Goal: Task Accomplishment & Management: Manage account settings

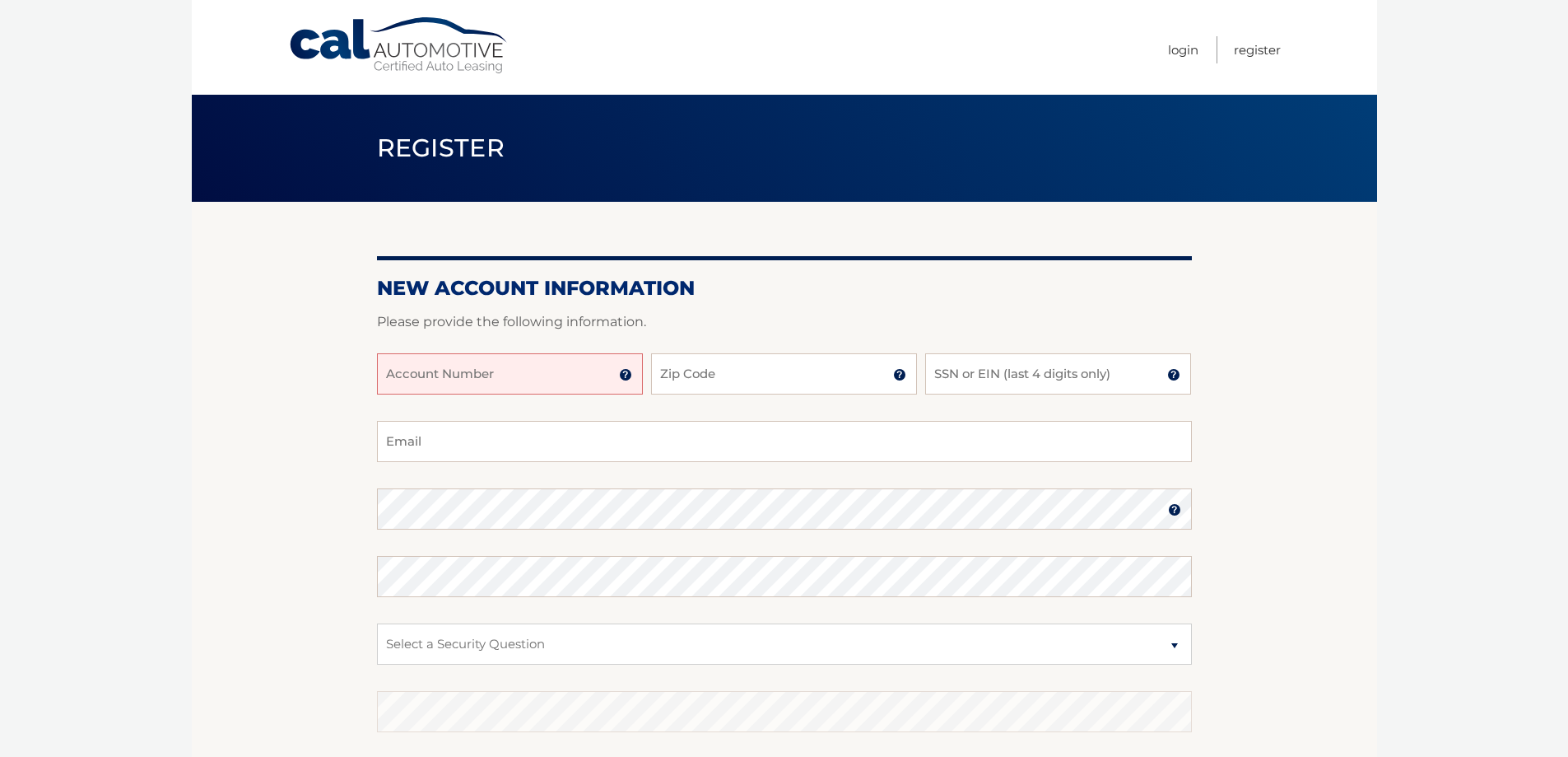
click at [595, 377] on input "Account Number" at bounding box center [510, 374] width 266 height 41
type input "44456000818"
click at [803, 380] on input "Zip Code" at bounding box center [784, 374] width 266 height 41
type input "14626"
type input "jennifermaenza@gmail.com"
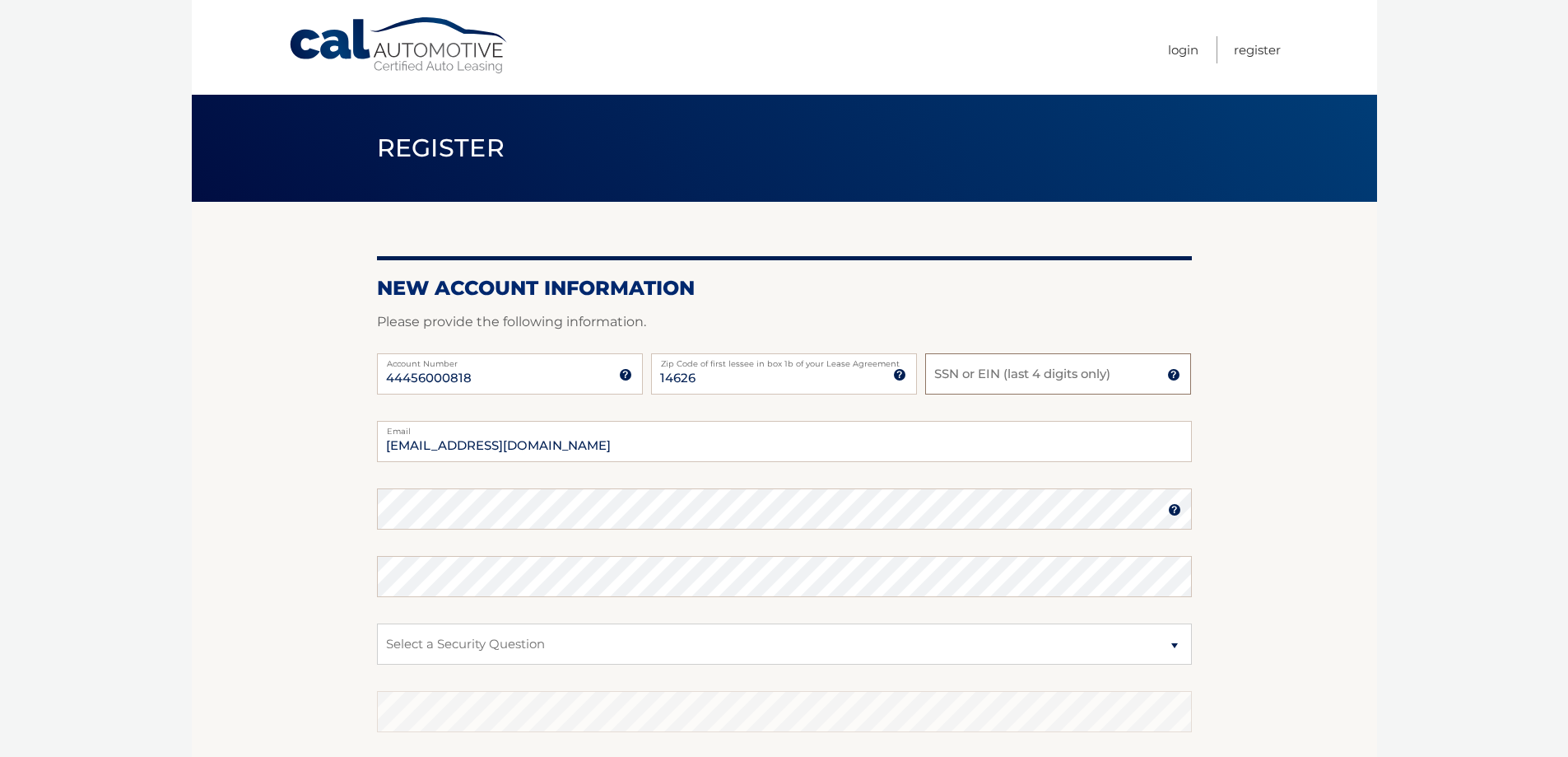
click at [974, 381] on input "SSN or EIN (last 4 digits only)" at bounding box center [1058, 374] width 266 height 41
type input "1"
type input "1187"
click at [738, 429] on label "Email" at bounding box center [784, 426] width 814 height 13
click at [738, 429] on input "jennifermaenza@gmail.com" at bounding box center [784, 441] width 814 height 41
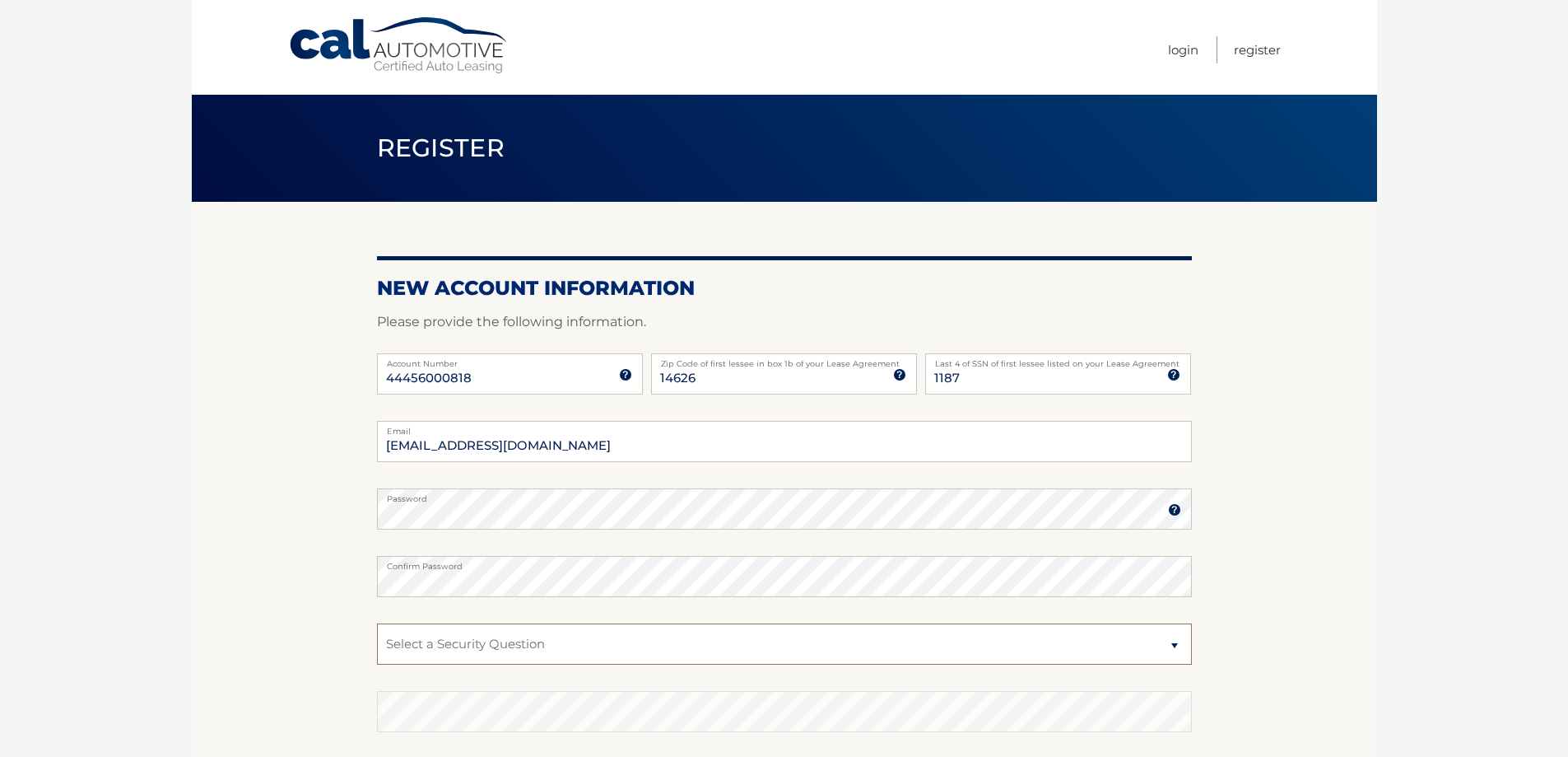
click at [543, 645] on select "Select a Security Question What was the name of your elementary school? What is…" at bounding box center [784, 644] width 814 height 41
select select "1"
click at [377, 623] on select "Select a Security Question What was the name of your elementary school? What is…" at bounding box center [784, 644] width 814 height 41
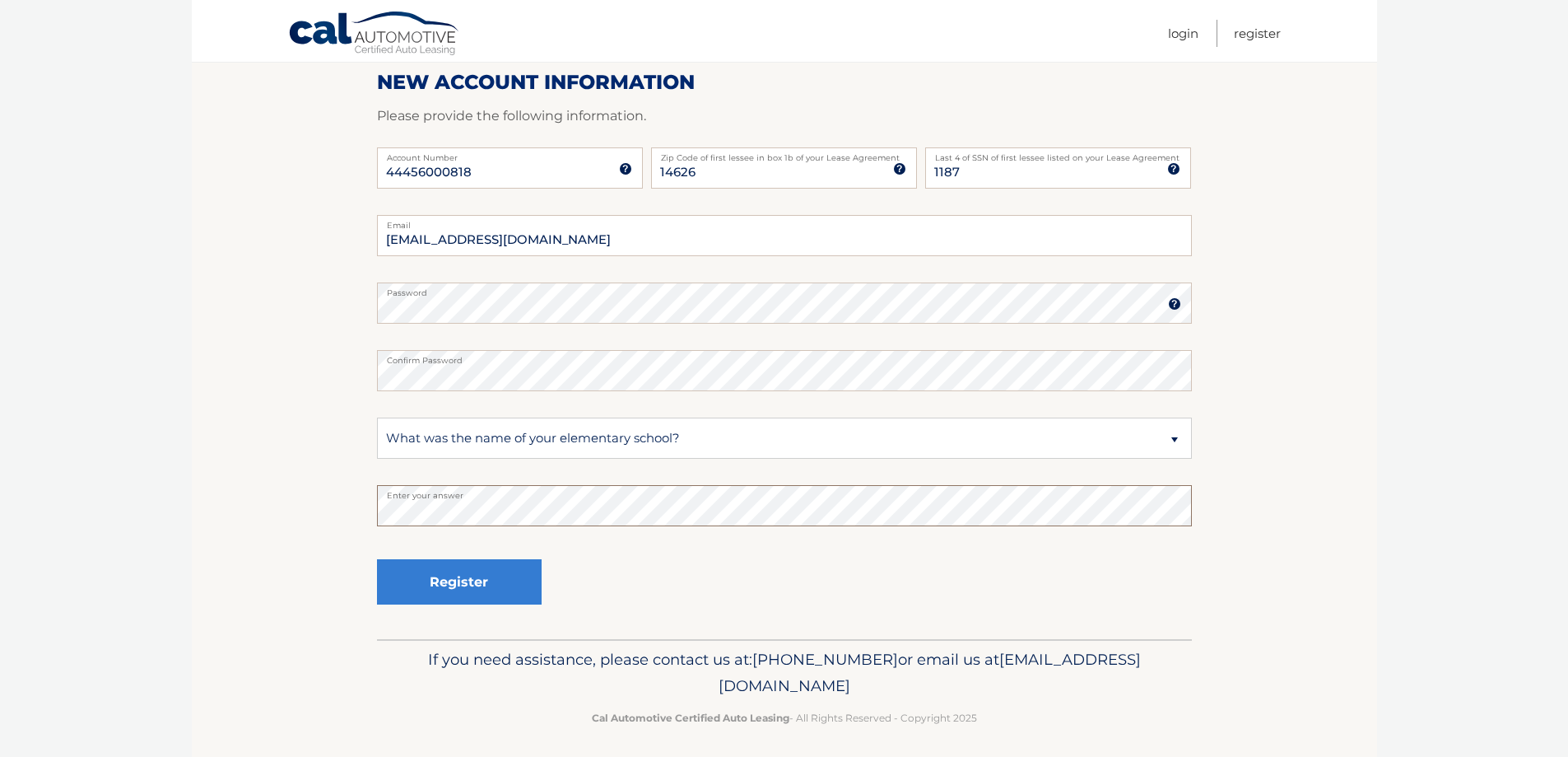
scroll to position [213, 0]
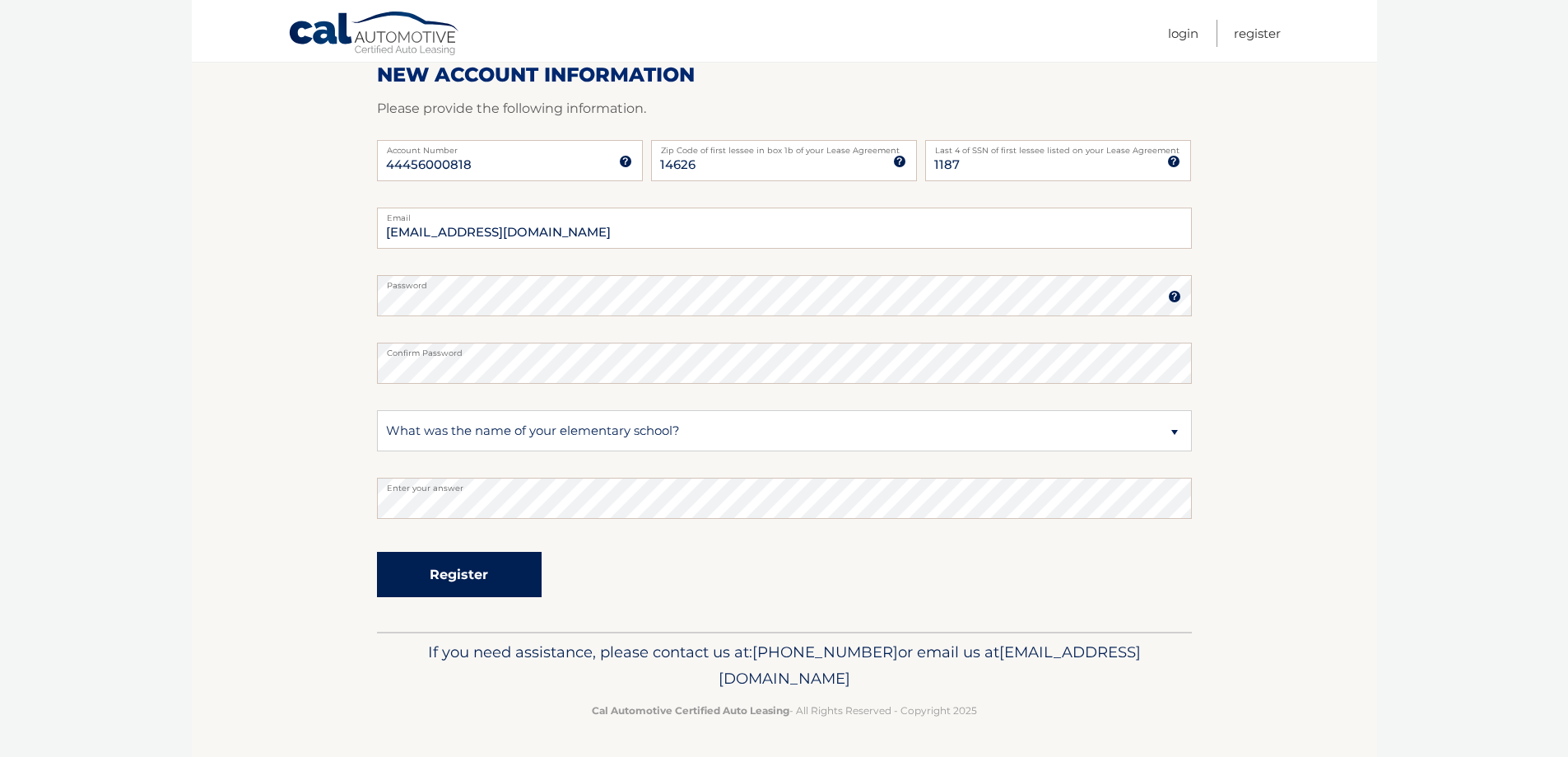
click at [484, 580] on button "Register" at bounding box center [459, 574] width 164 height 45
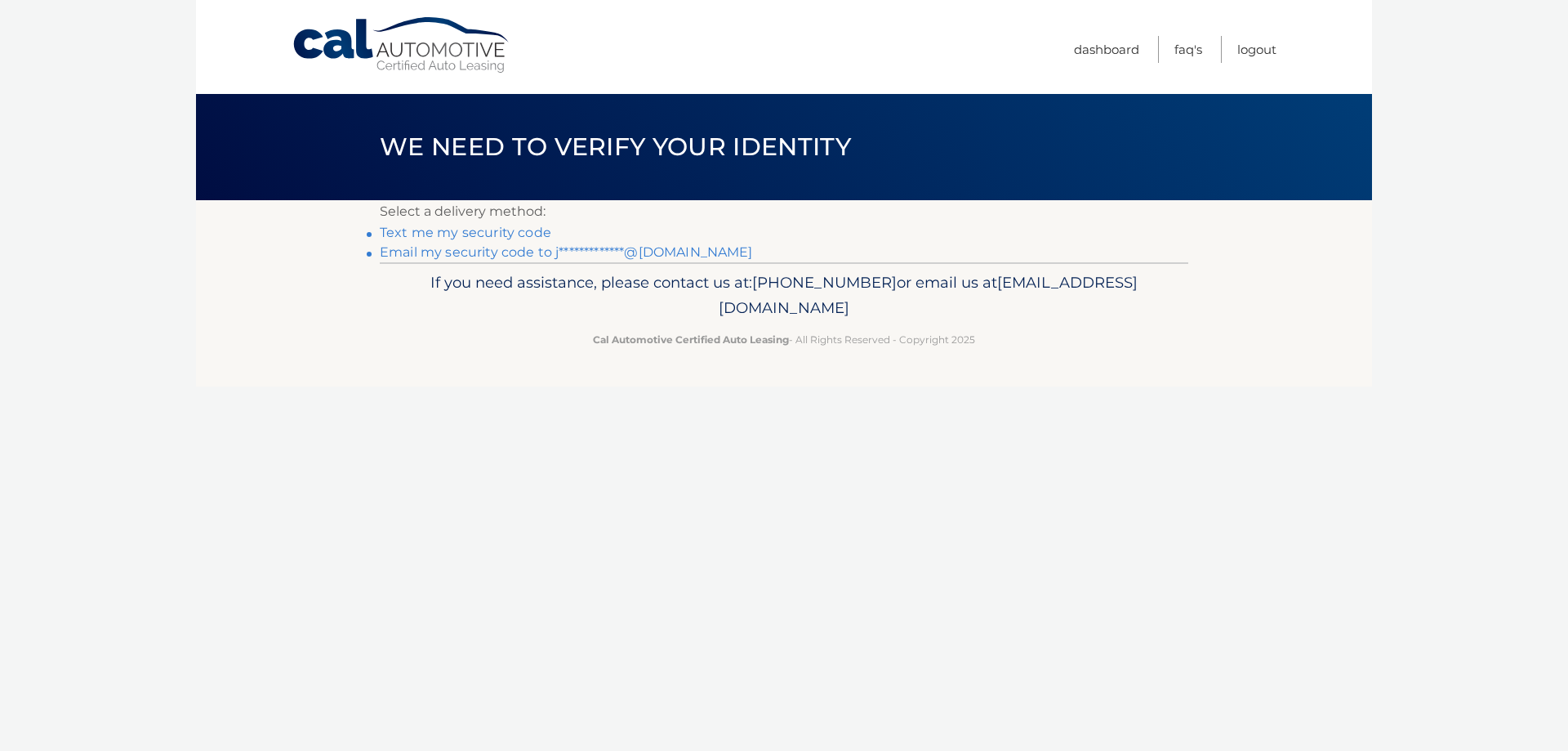
click at [515, 230] on link "Text me my security code" at bounding box center [465, 232] width 172 height 16
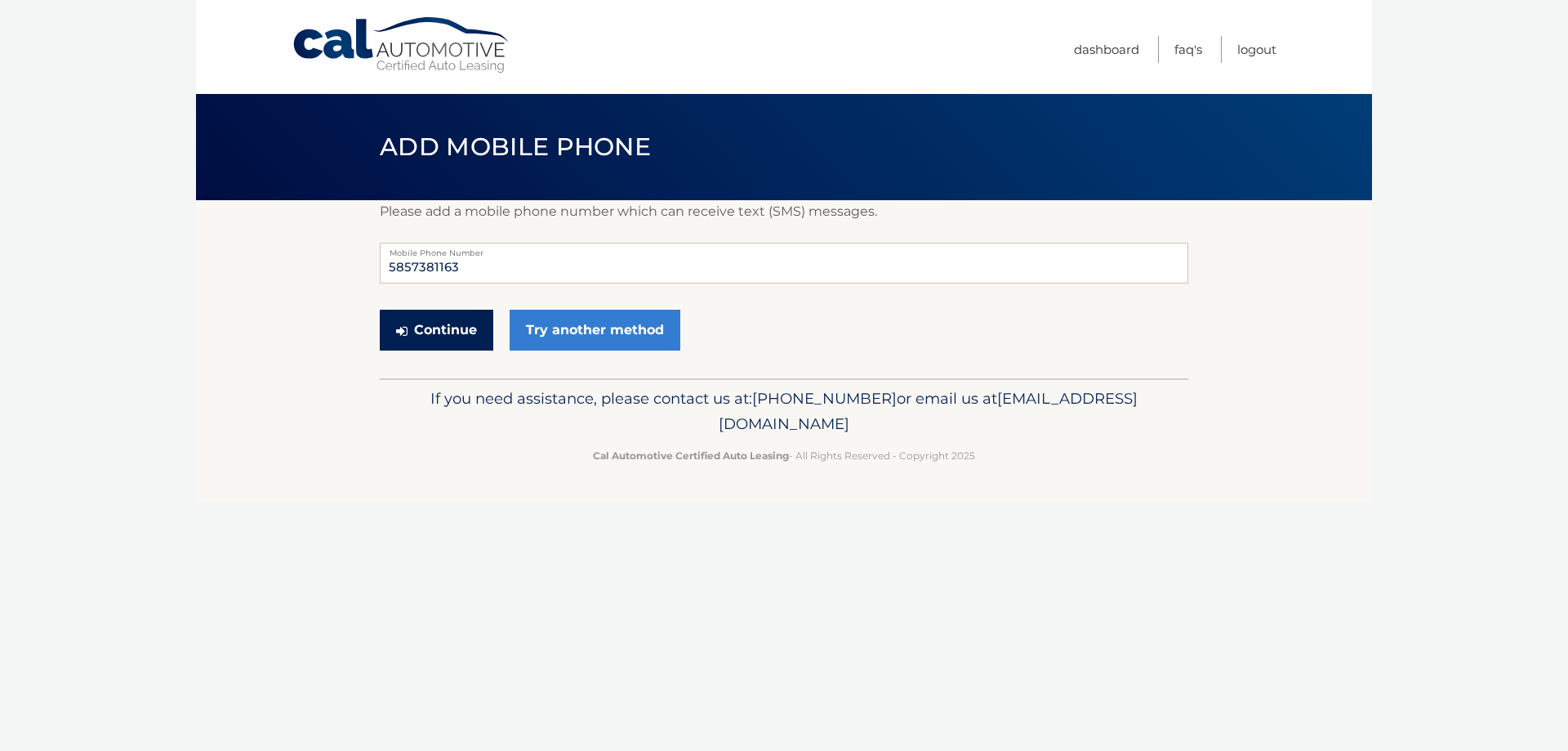
click at [472, 329] on button "Continue" at bounding box center [436, 330] width 114 height 41
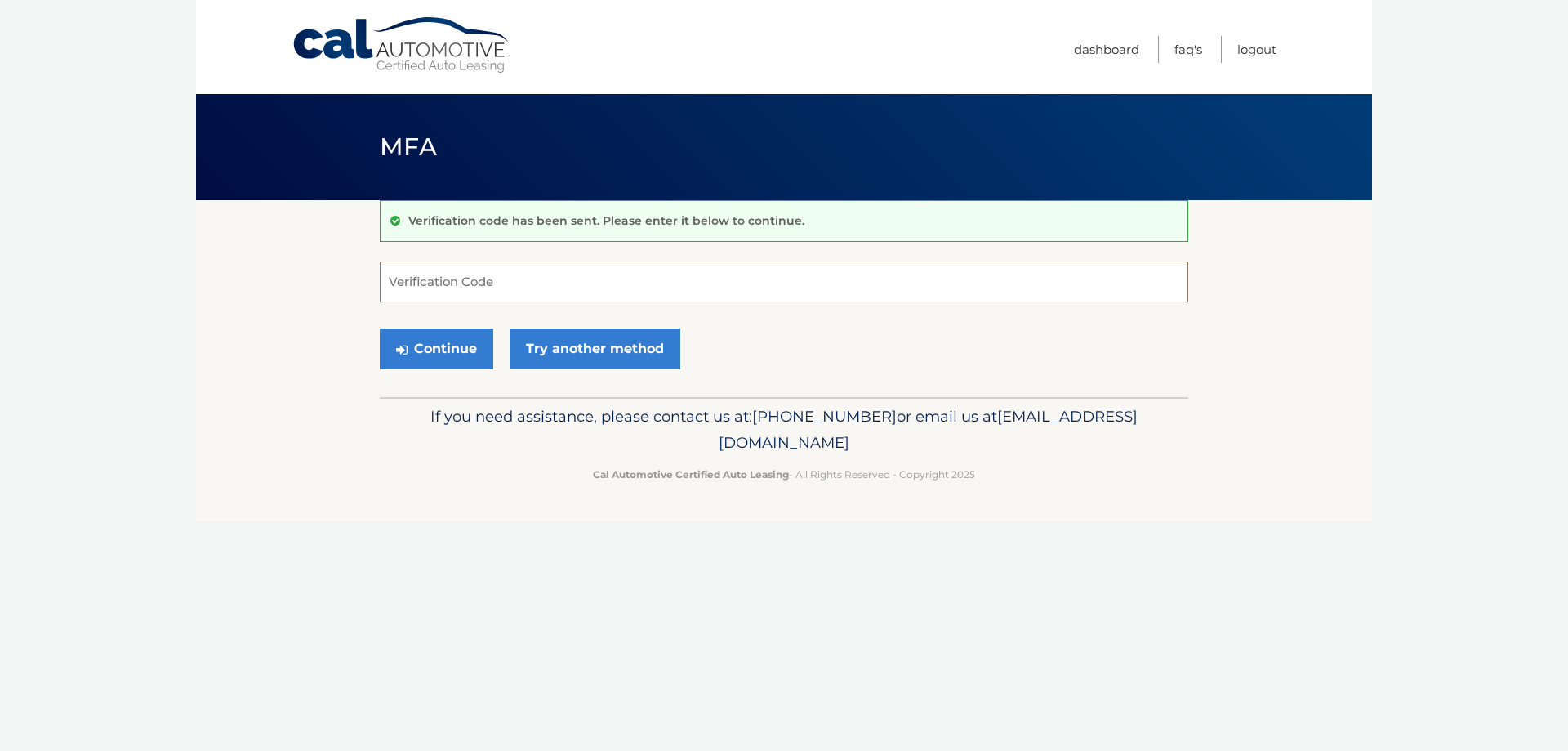
click at [483, 296] on input "Verification Code" at bounding box center [783, 281] width 808 height 41
type input "594658"
click at [471, 344] on button "Continue" at bounding box center [436, 348] width 114 height 41
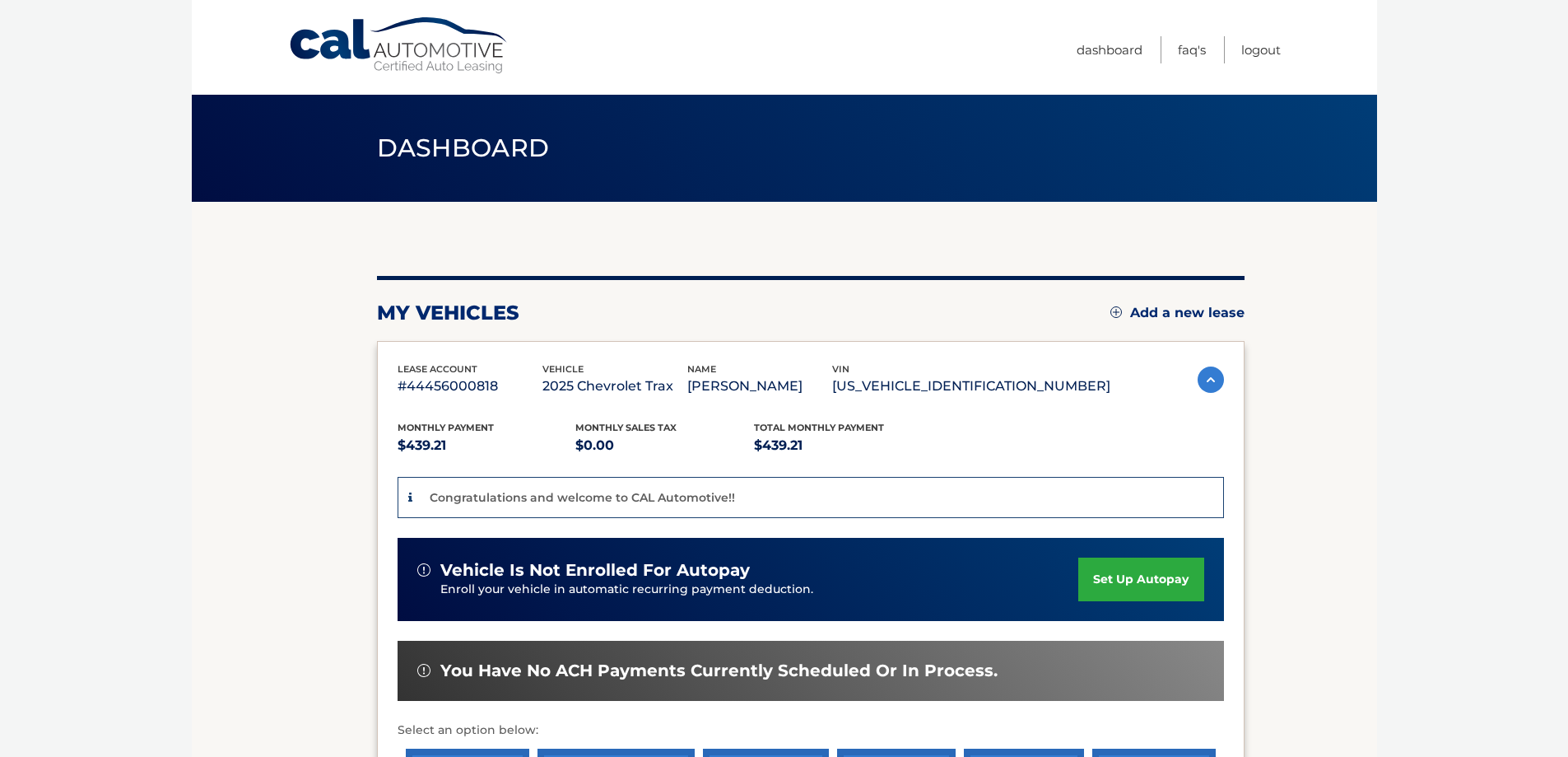
click at [1137, 590] on link "set up autopay" at bounding box center [1141, 579] width 125 height 44
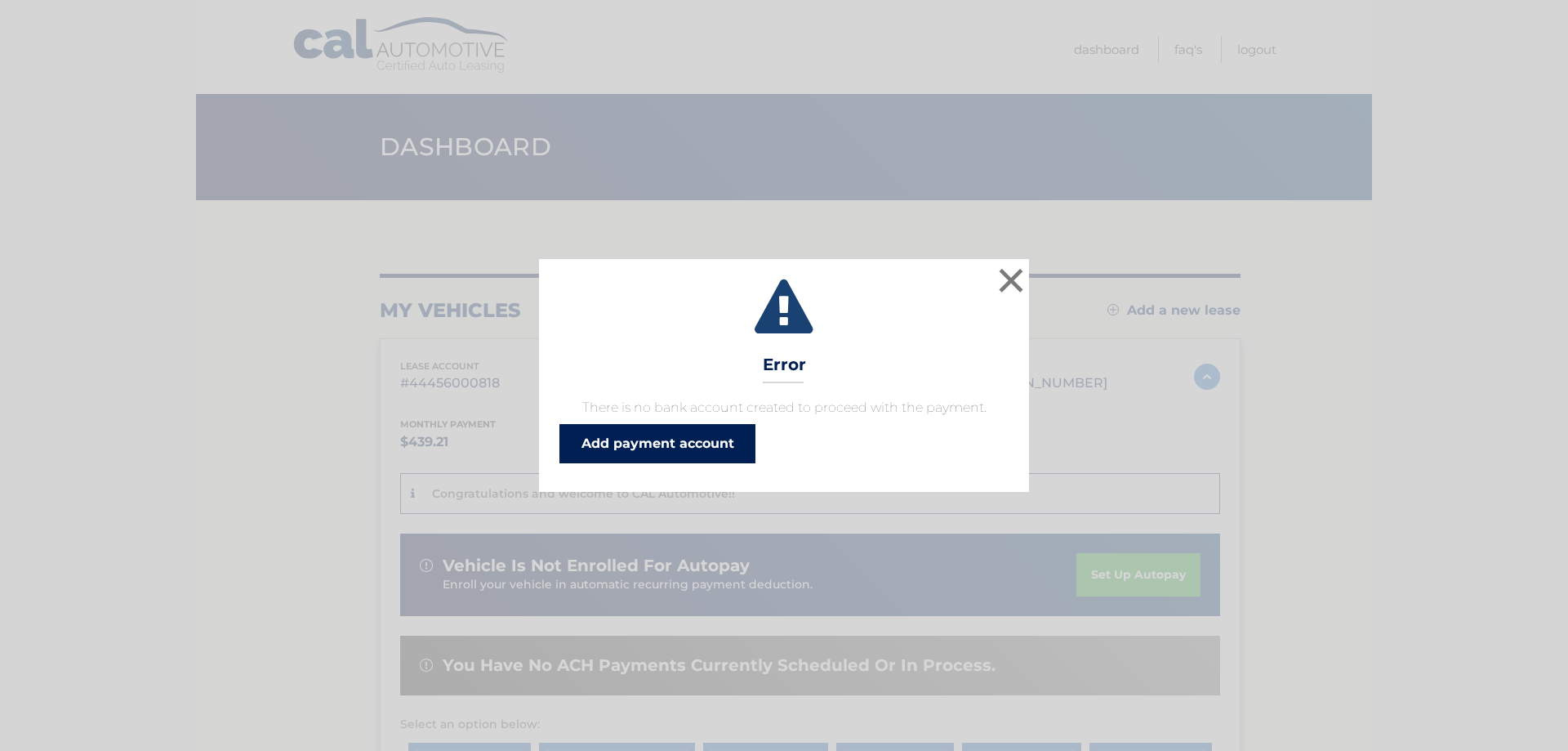
click at [692, 445] on link "Add payment account" at bounding box center [658, 443] width 196 height 39
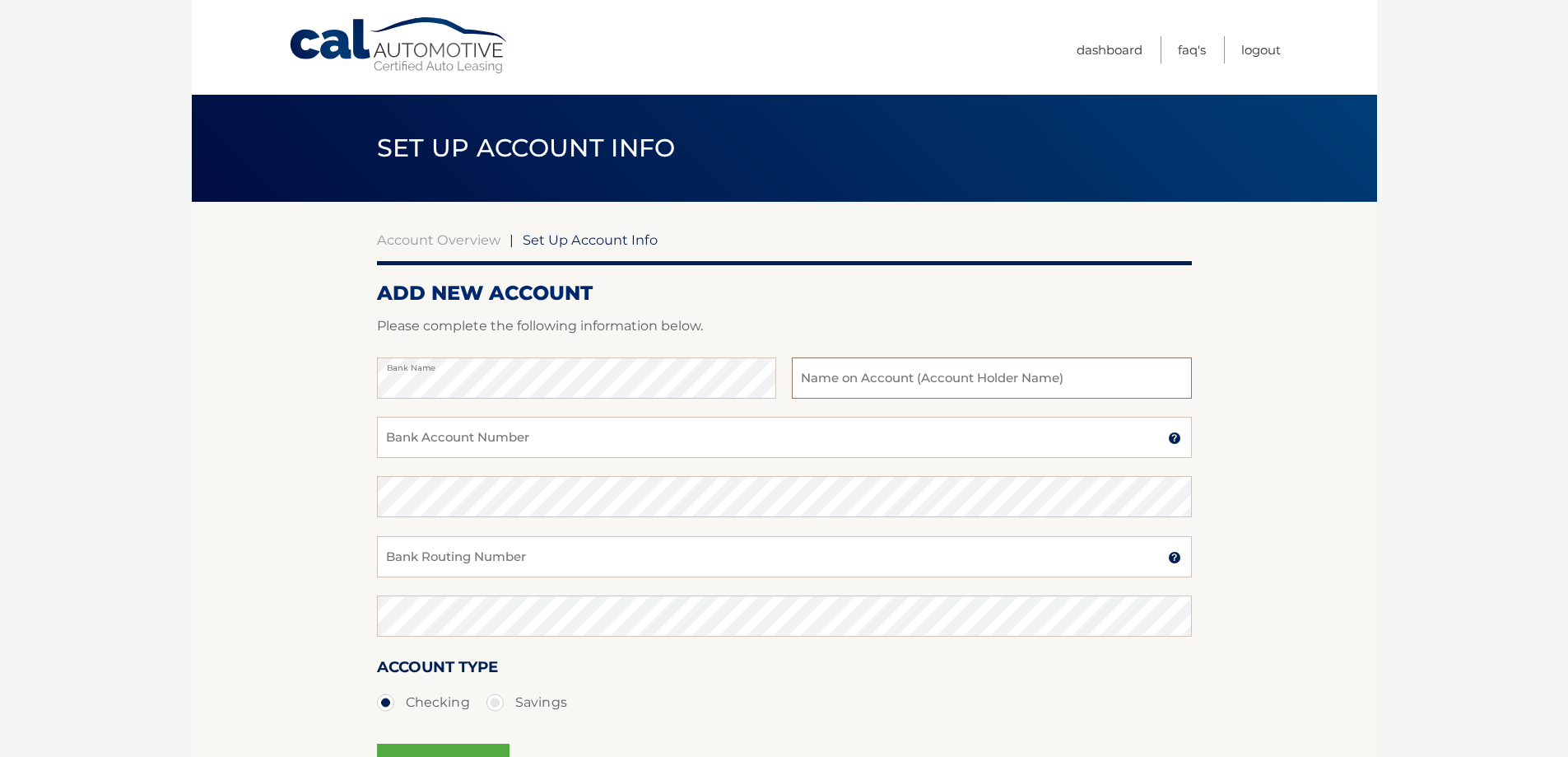
click at [804, 380] on input "text" at bounding box center [991, 378] width 399 height 41
type input "[PERSON_NAME]"
click at [678, 438] on input "Bank Account Number" at bounding box center [784, 437] width 814 height 41
type input "5618527"
click at [616, 550] on input "Bank Routing Number" at bounding box center [784, 557] width 814 height 41
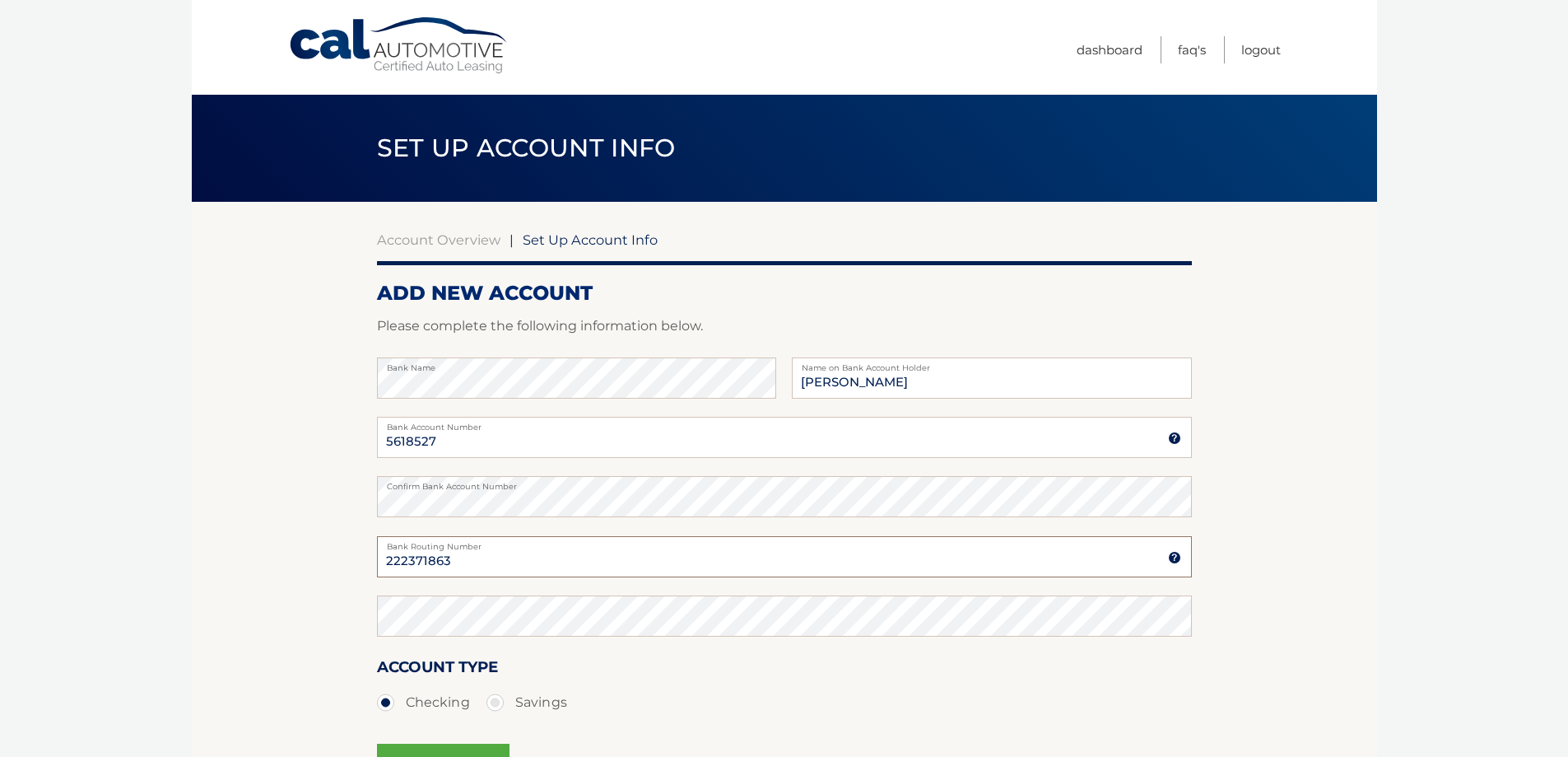
type input "222371863"
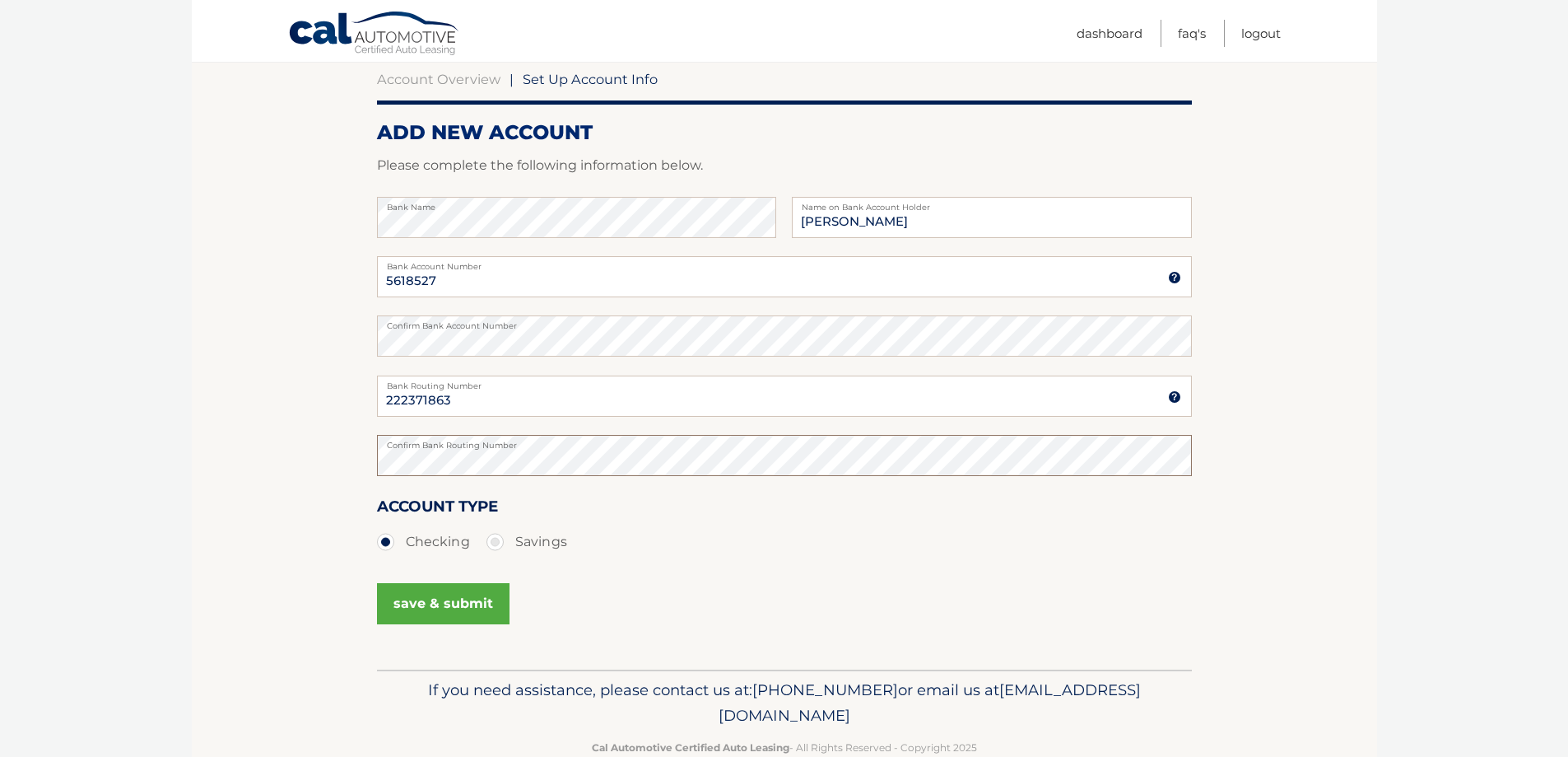
scroll to position [164, 0]
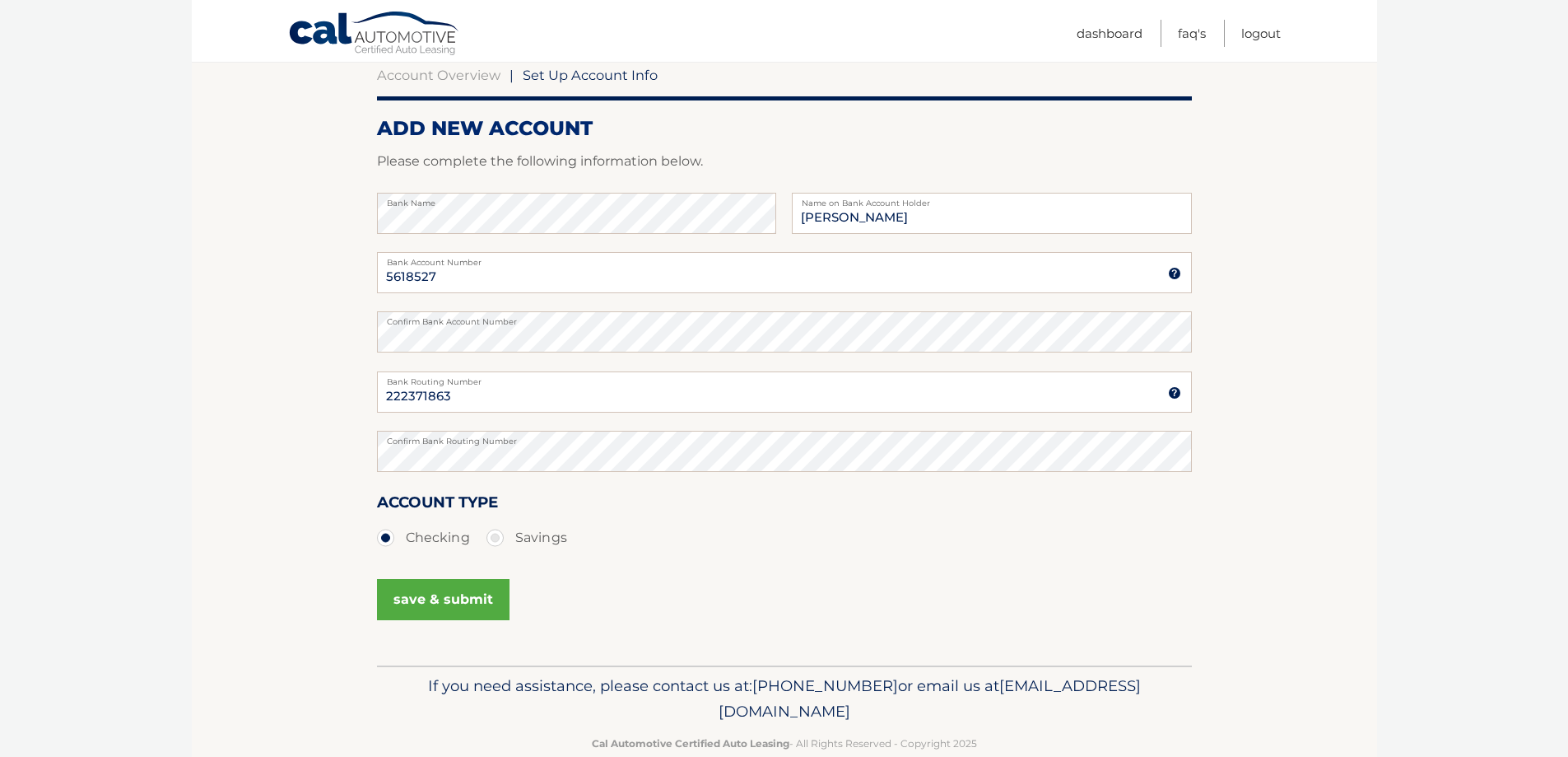
click at [497, 539] on label "Savings" at bounding box center [526, 538] width 80 height 33
click at [497, 539] on input "Savings" at bounding box center [501, 534] width 17 height 26
radio input "true"
click at [465, 279] on input "5618527" at bounding box center [784, 273] width 814 height 41
click at [487, 396] on input "222371863" at bounding box center [784, 392] width 814 height 41
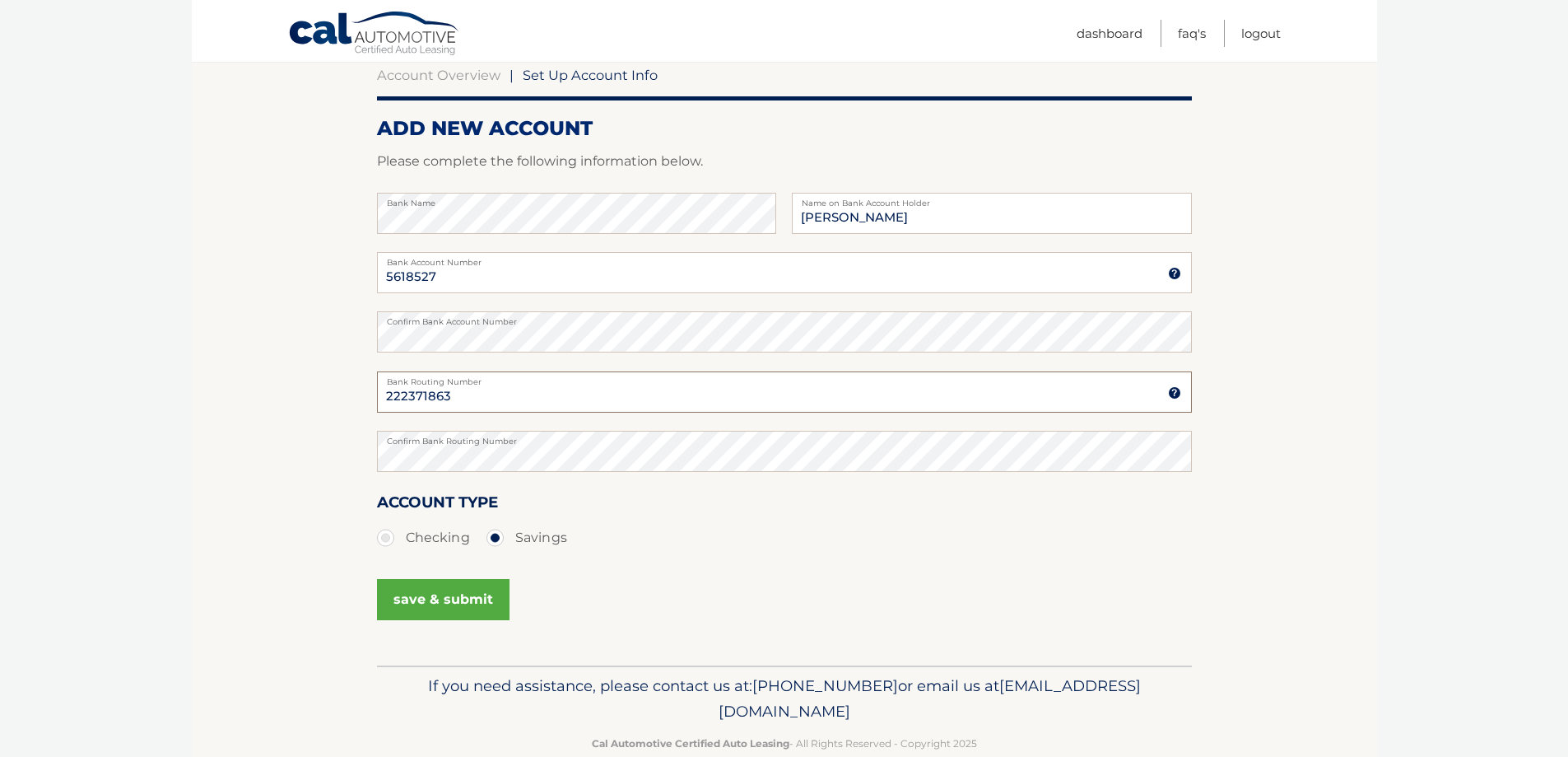
scroll to position [199, 0]
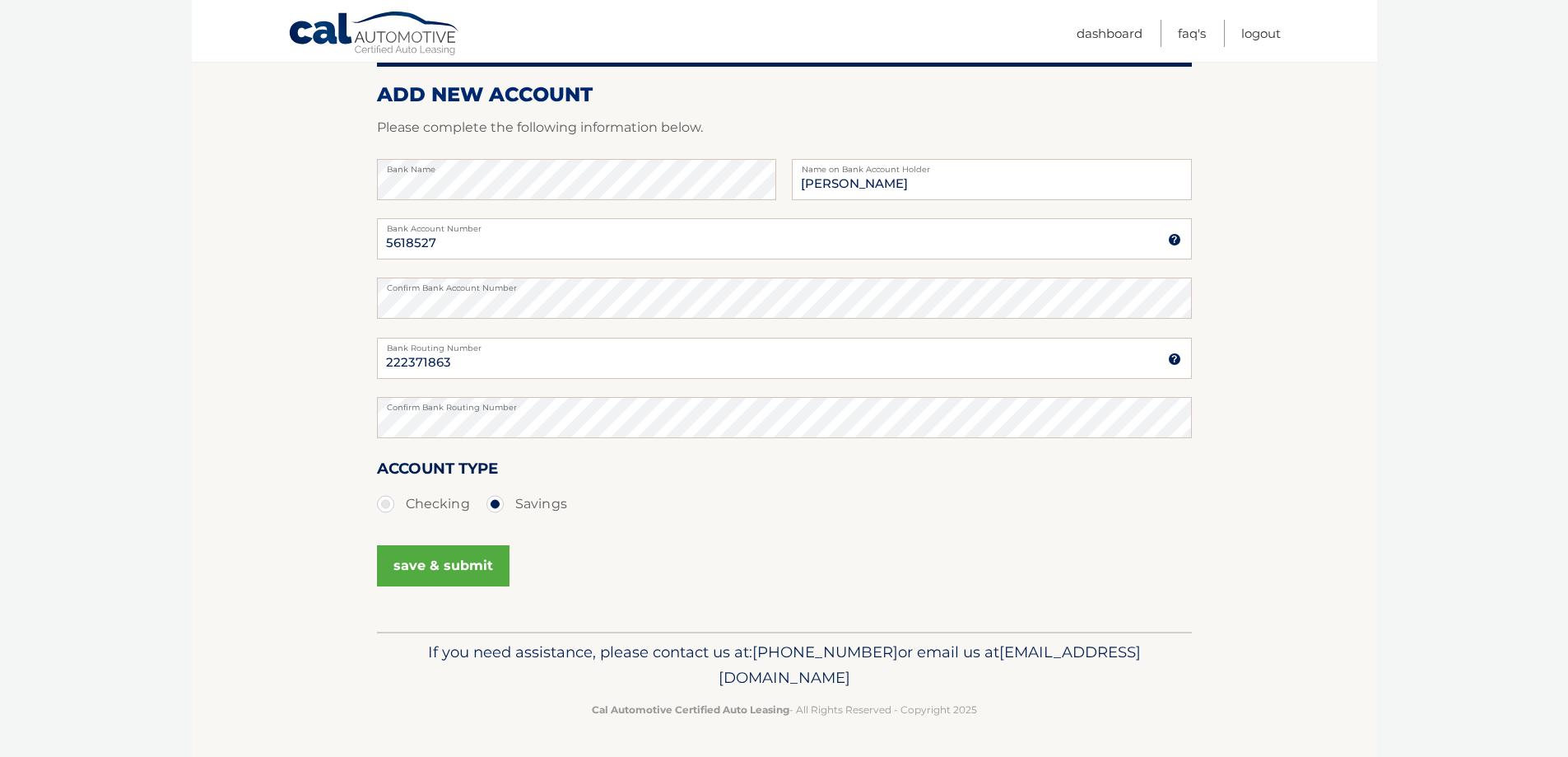
click at [470, 564] on button "save & submit" at bounding box center [444, 565] width 133 height 41
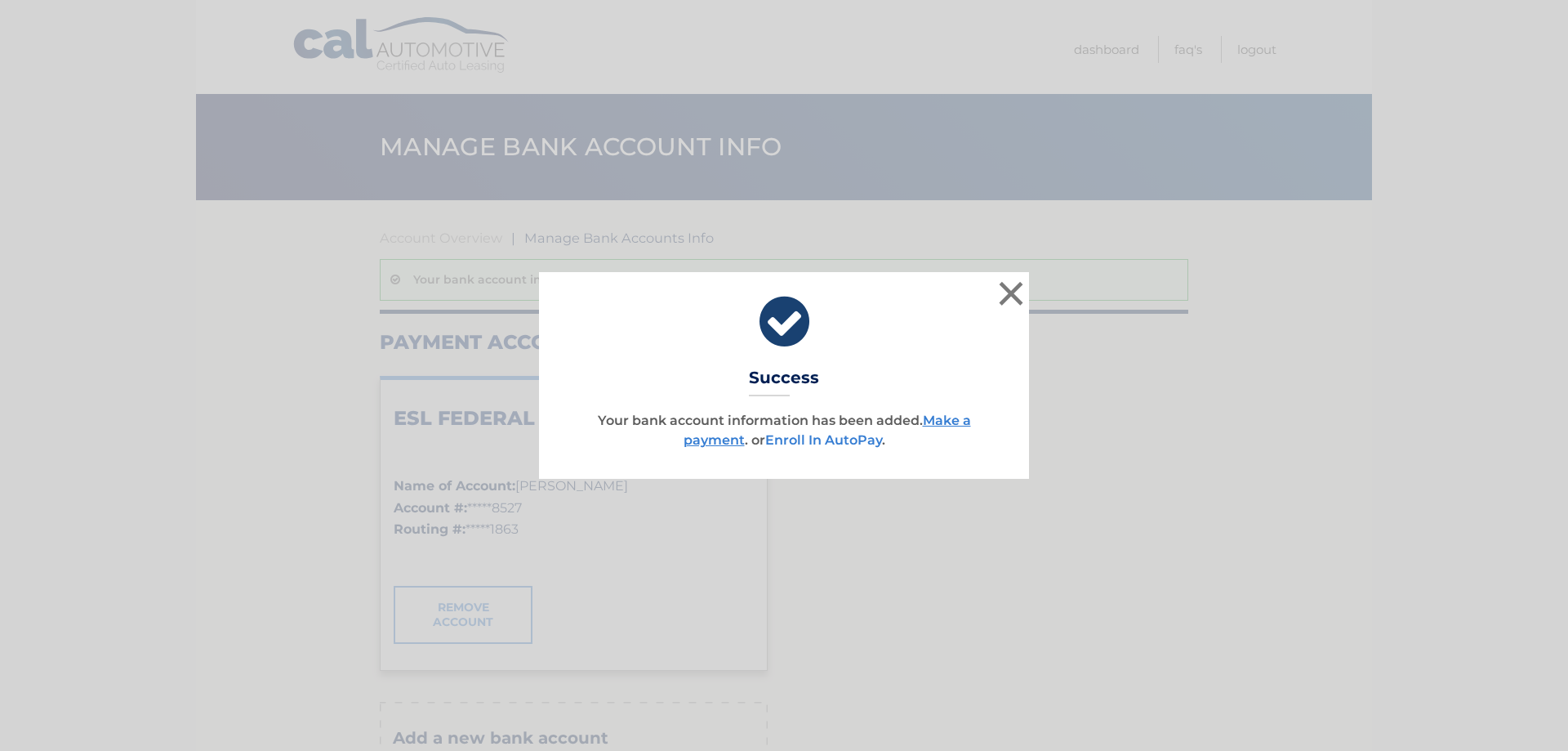
click at [849, 441] on link "Enroll In AutoPay" at bounding box center [824, 440] width 116 height 16
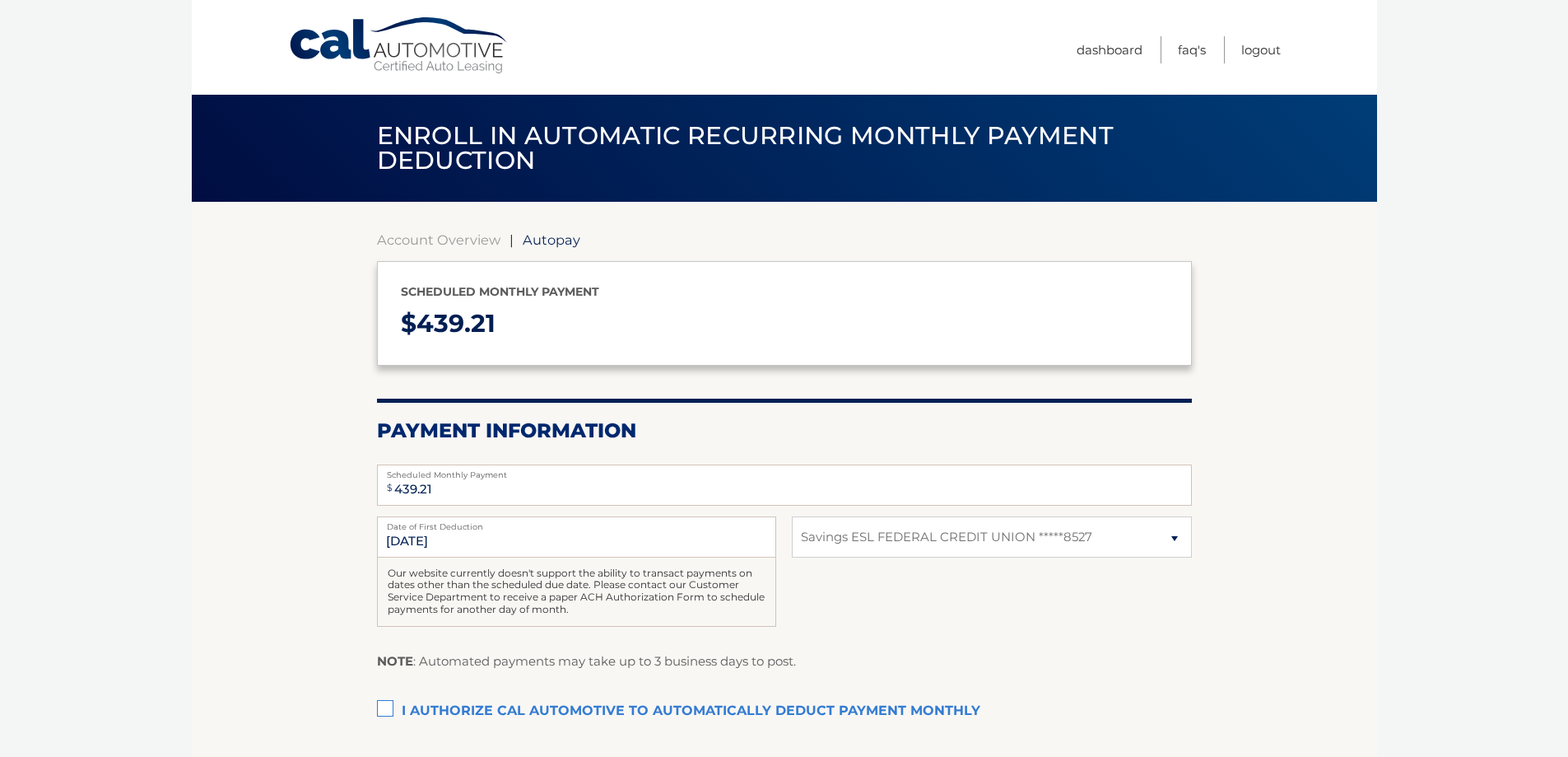
select select "NTJmNWI5NWUtY2IxNi00YmY0LWExNDUtMzIzOTA1NjczOGUz"
click at [389, 715] on label "I authorize cal automotive to automatically deduct payment monthly This checkbo…" at bounding box center [784, 711] width 814 height 33
click at [0, 0] on input "I authorize cal automotive to automatically deduct payment monthly This checkbo…" at bounding box center [0, 0] width 0 height 0
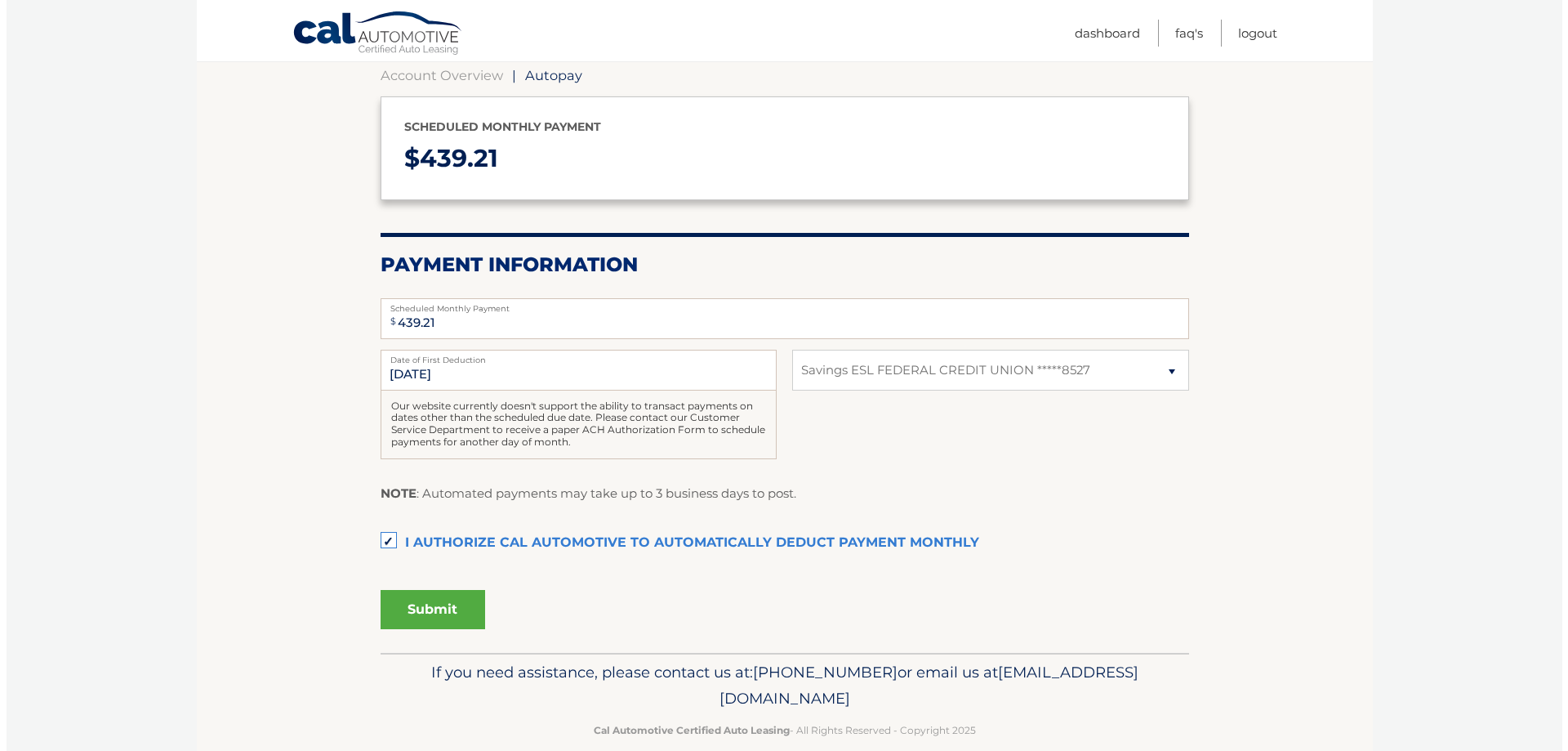
scroll to position [163, 0]
click at [436, 603] on button "Submit" at bounding box center [427, 608] width 105 height 39
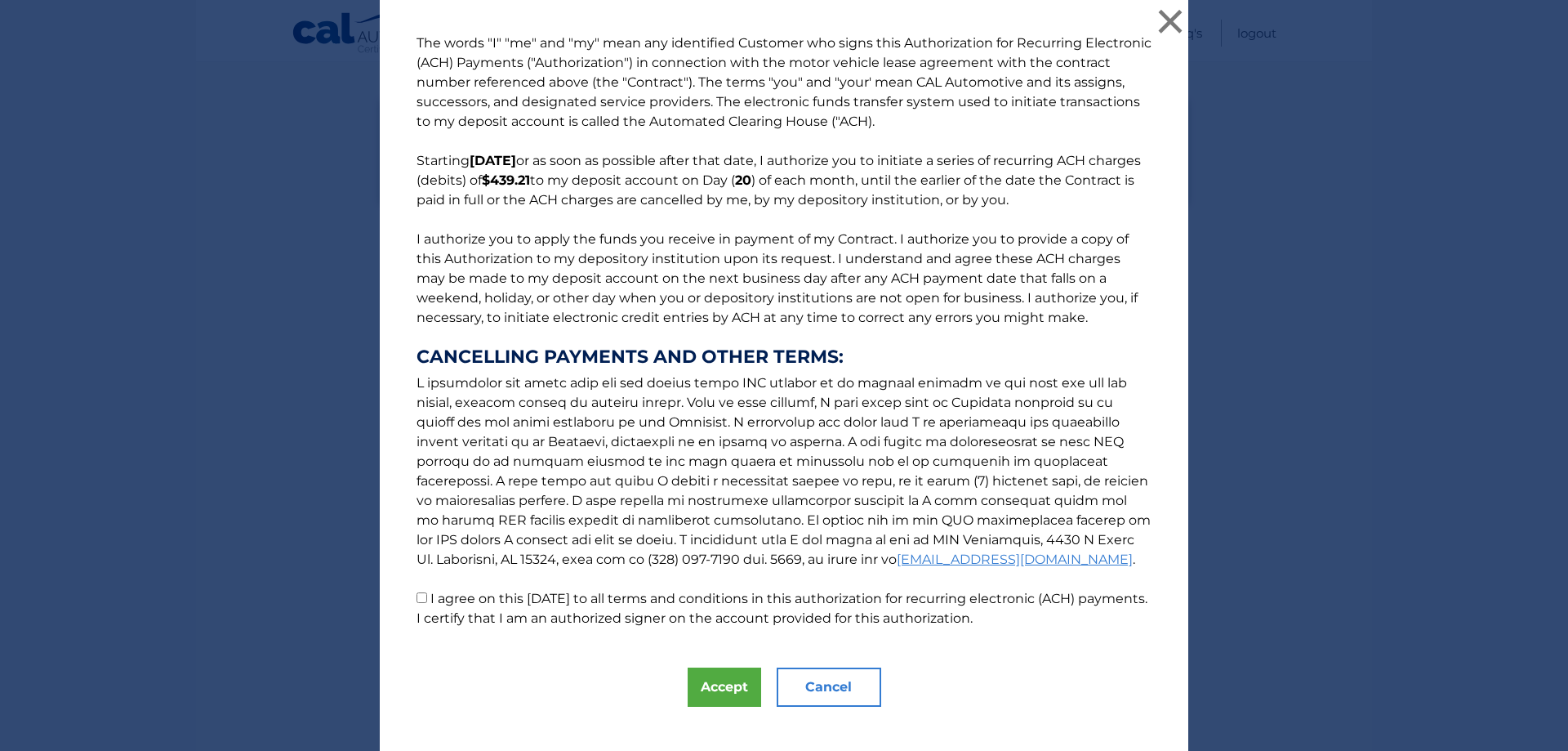
click at [420, 599] on input "I agree on this 09/04/2025 to all terms and conditions in this authorization fo…" at bounding box center [421, 597] width 11 height 11
checkbox input "true"
click at [737, 679] on button "Accept" at bounding box center [725, 687] width 74 height 39
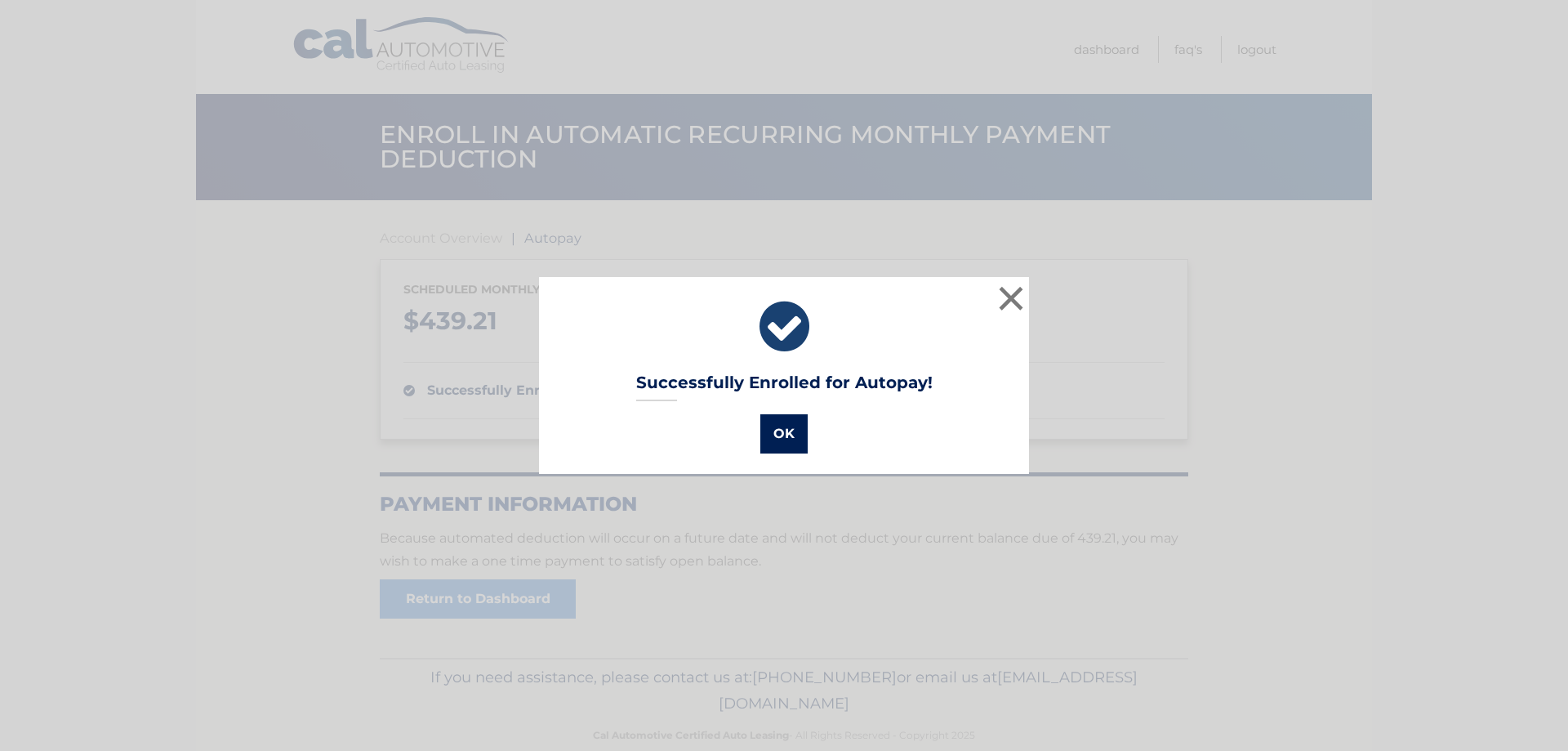
click at [792, 436] on button "OK" at bounding box center [784, 434] width 48 height 39
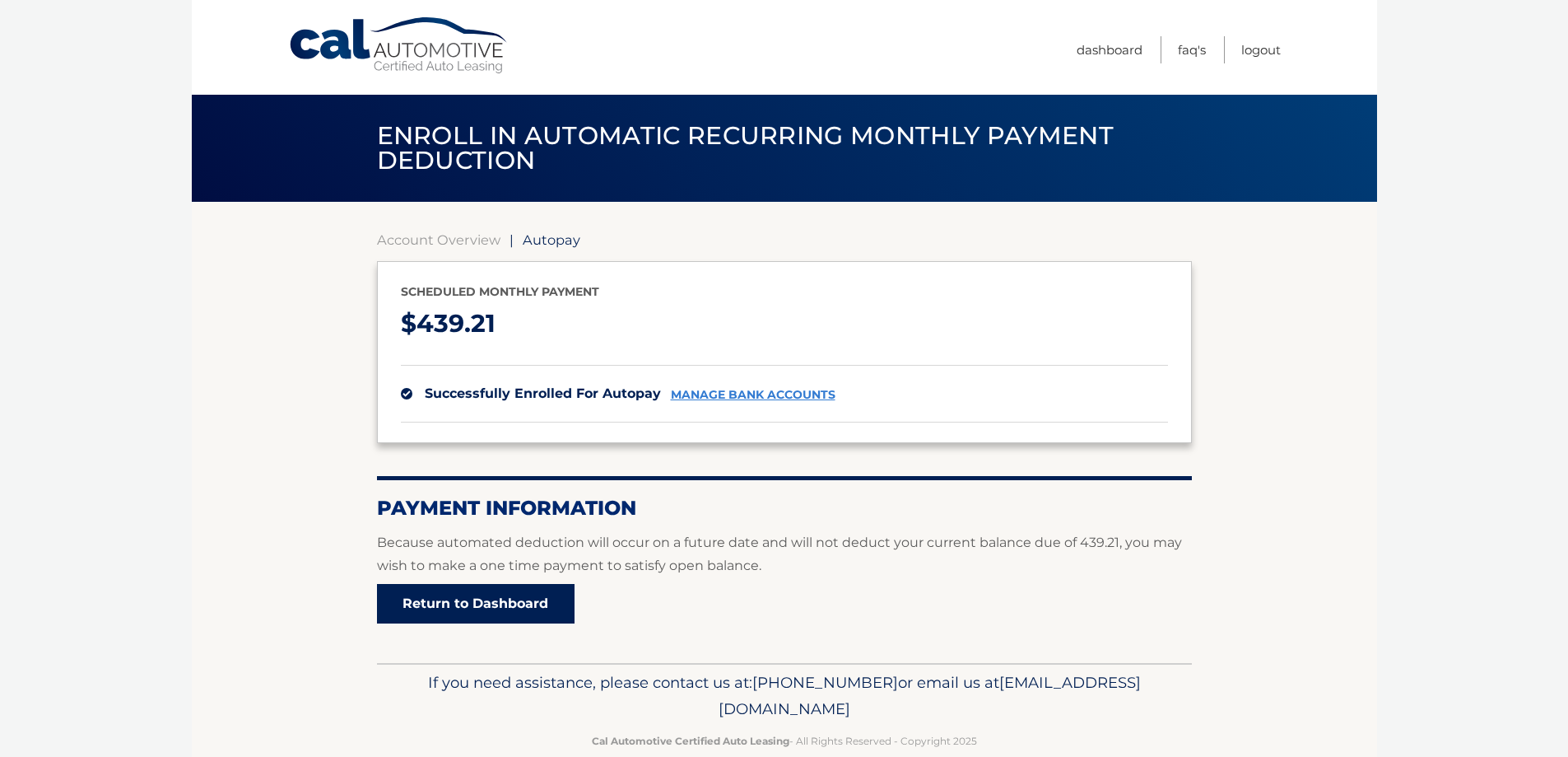
click at [501, 594] on link "Return to Dashboard" at bounding box center [476, 603] width 197 height 39
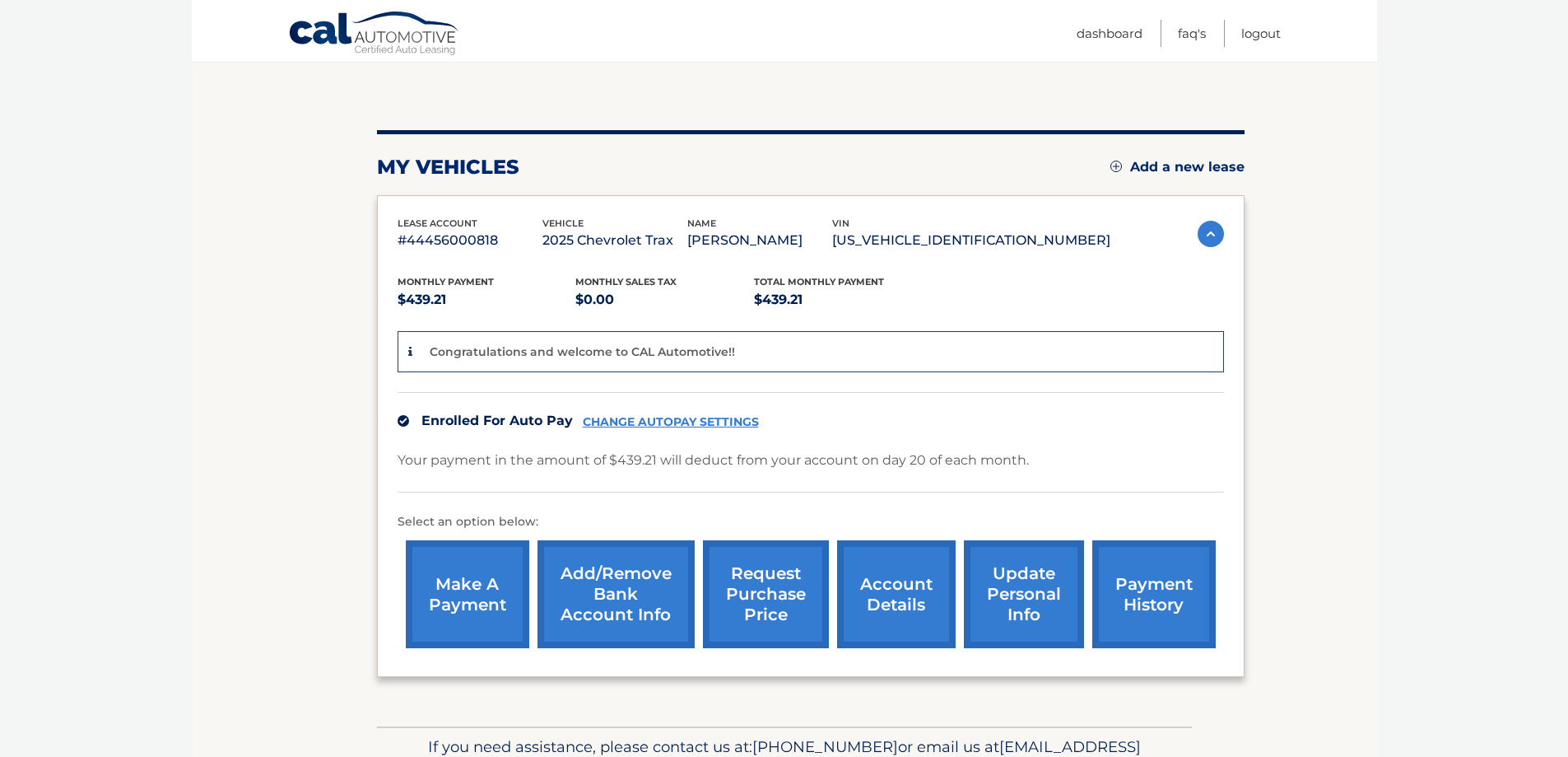
scroll to position [164, 0]
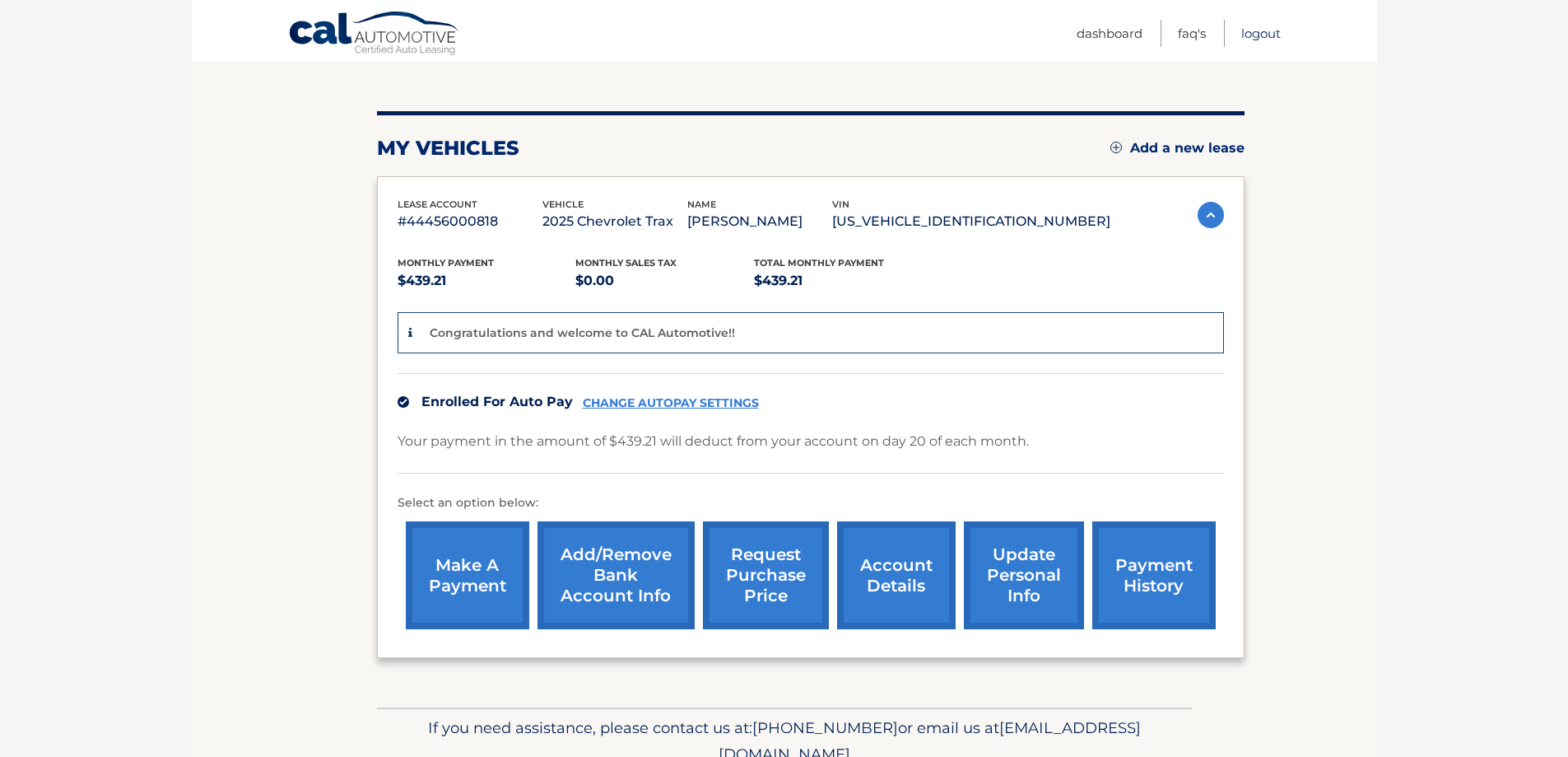
click at [1254, 29] on link "Logout" at bounding box center [1260, 33] width 39 height 27
